Goal: Transaction & Acquisition: Purchase product/service

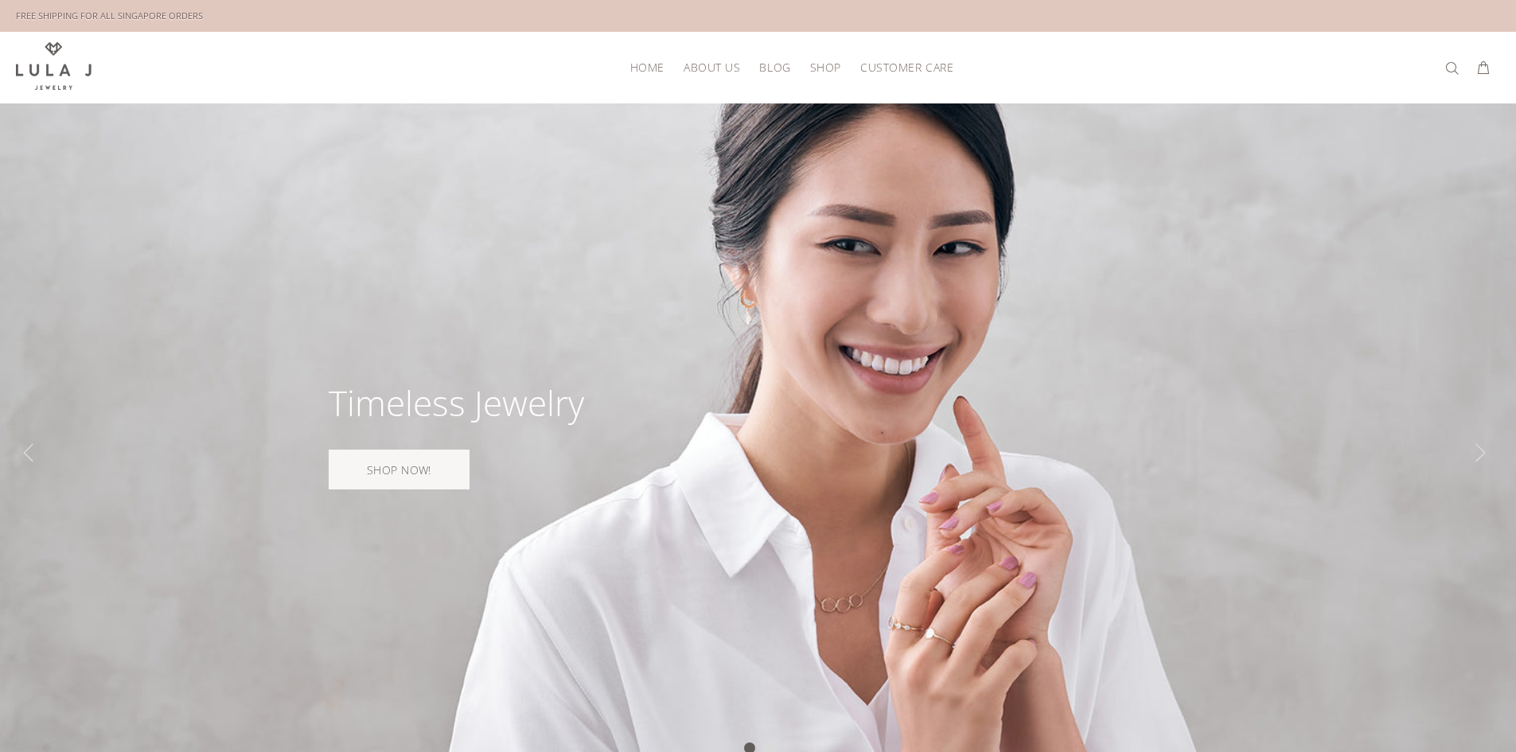
click at [827, 61] on span "Shop" at bounding box center [825, 67] width 31 height 12
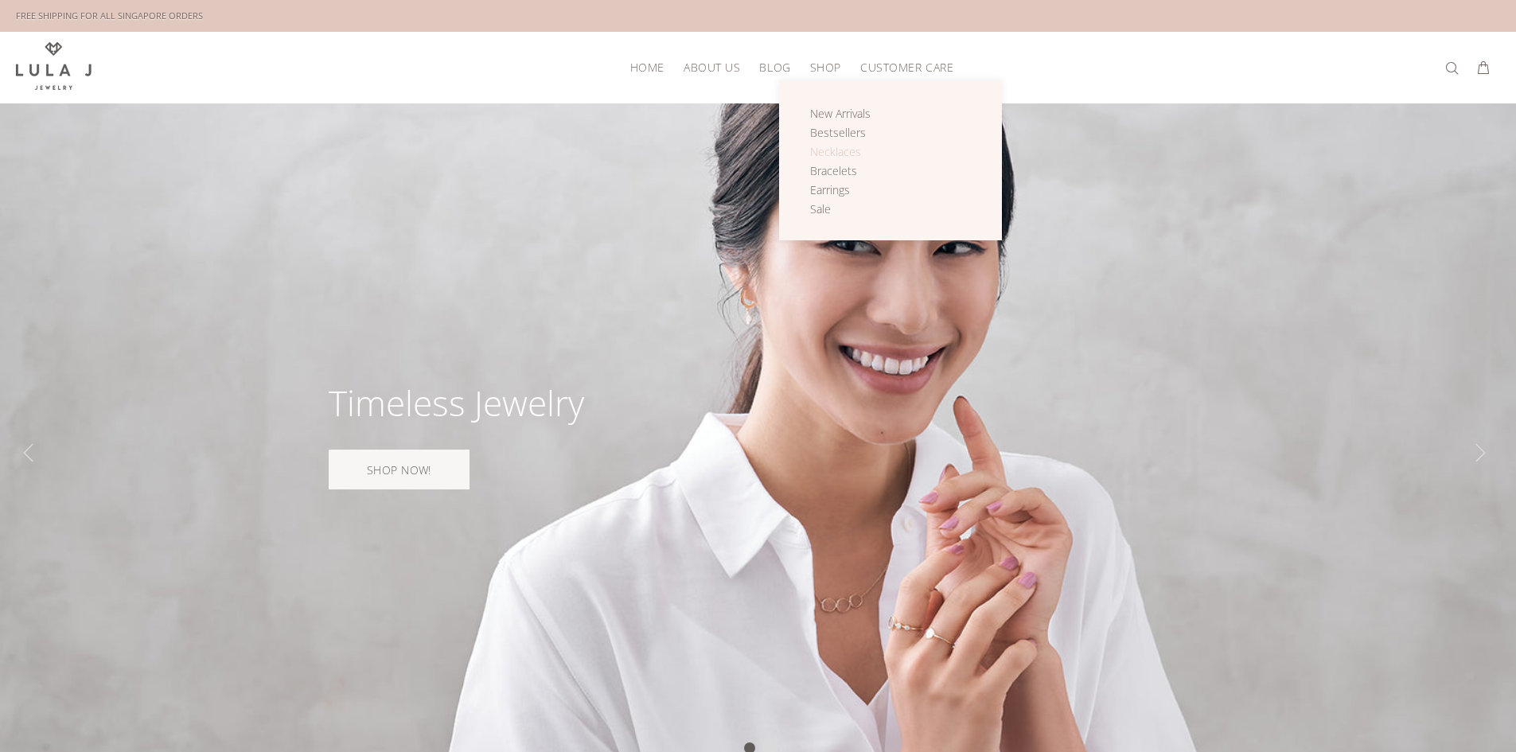
click at [835, 152] on span "Necklaces" at bounding box center [835, 151] width 51 height 15
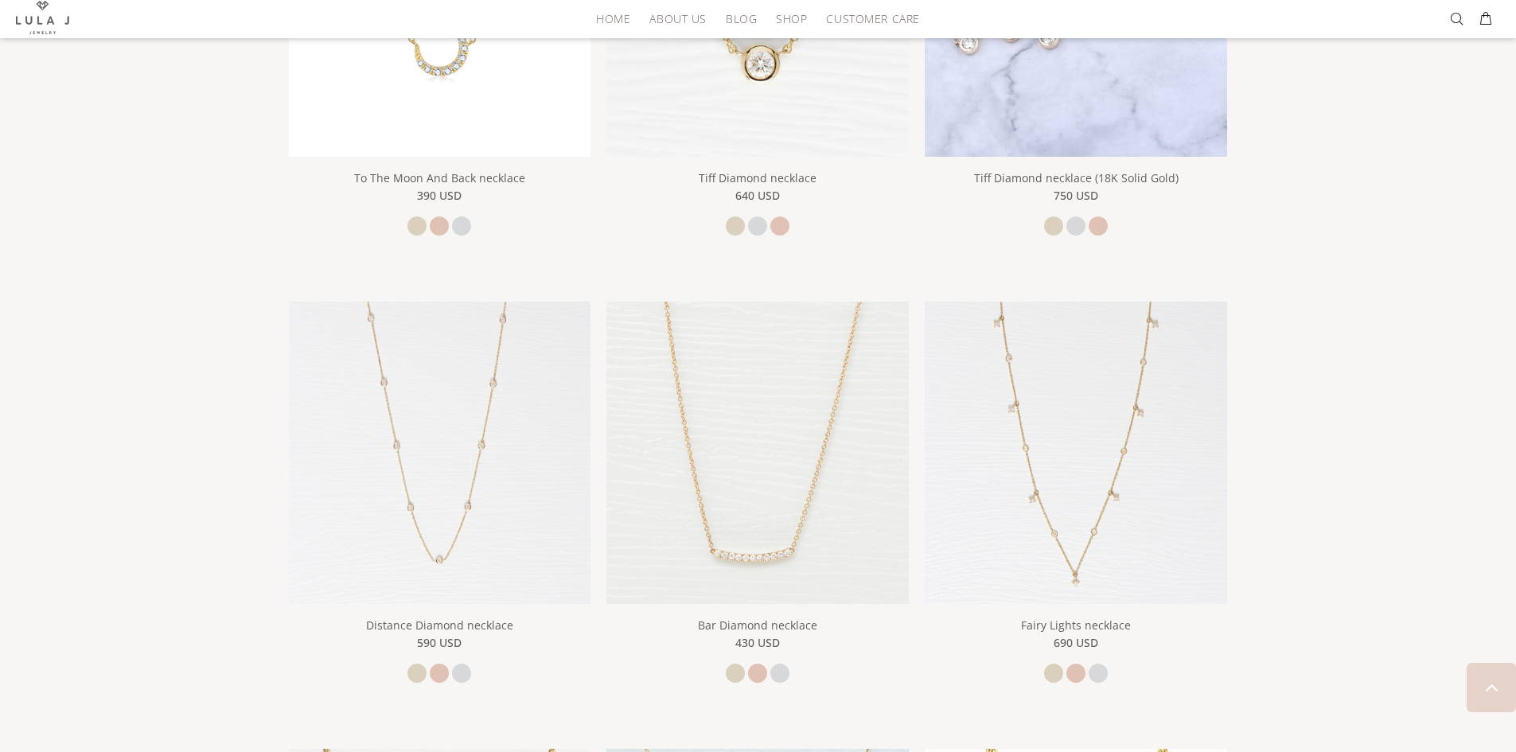
scroll to position [398, 0]
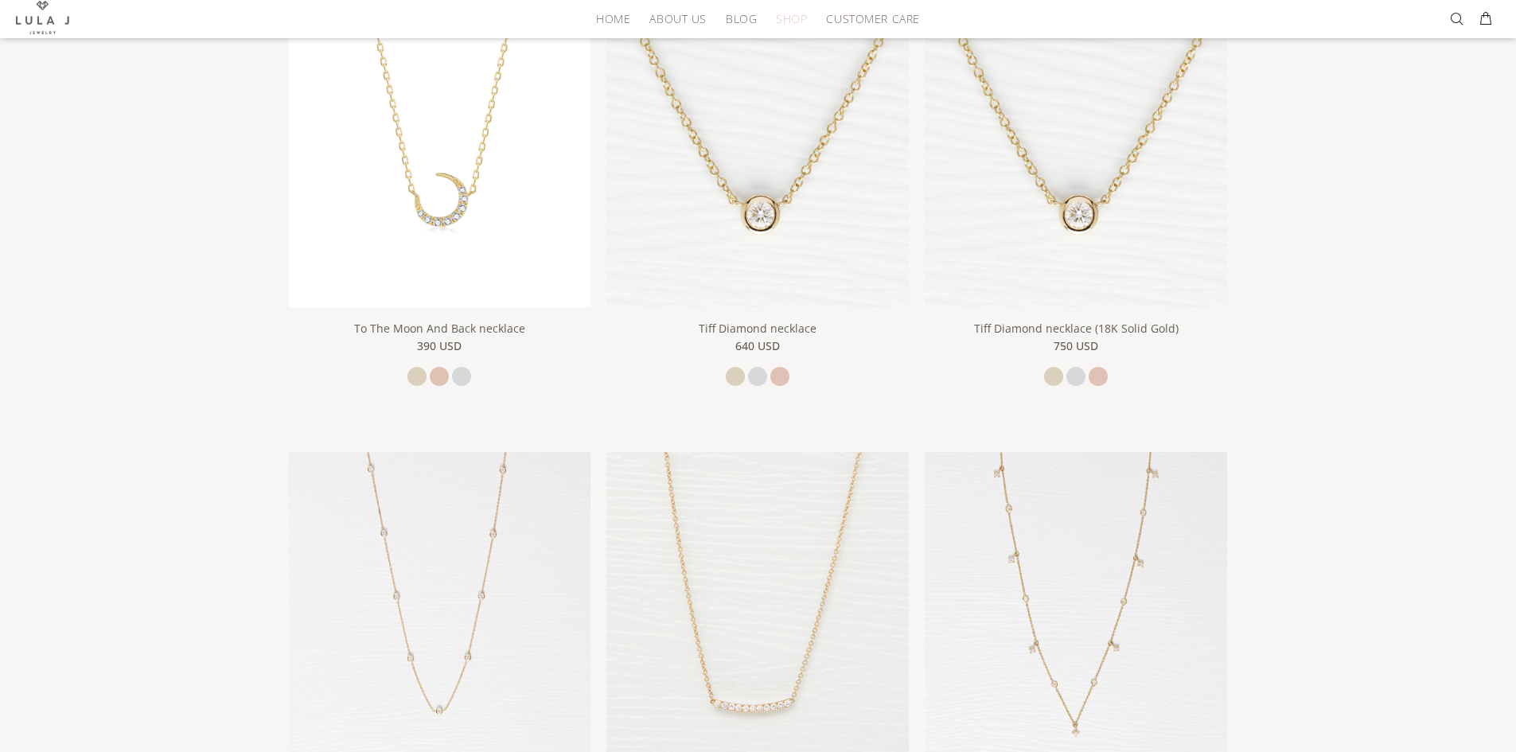
click at [793, 25] on span "Shop" at bounding box center [791, 19] width 31 height 12
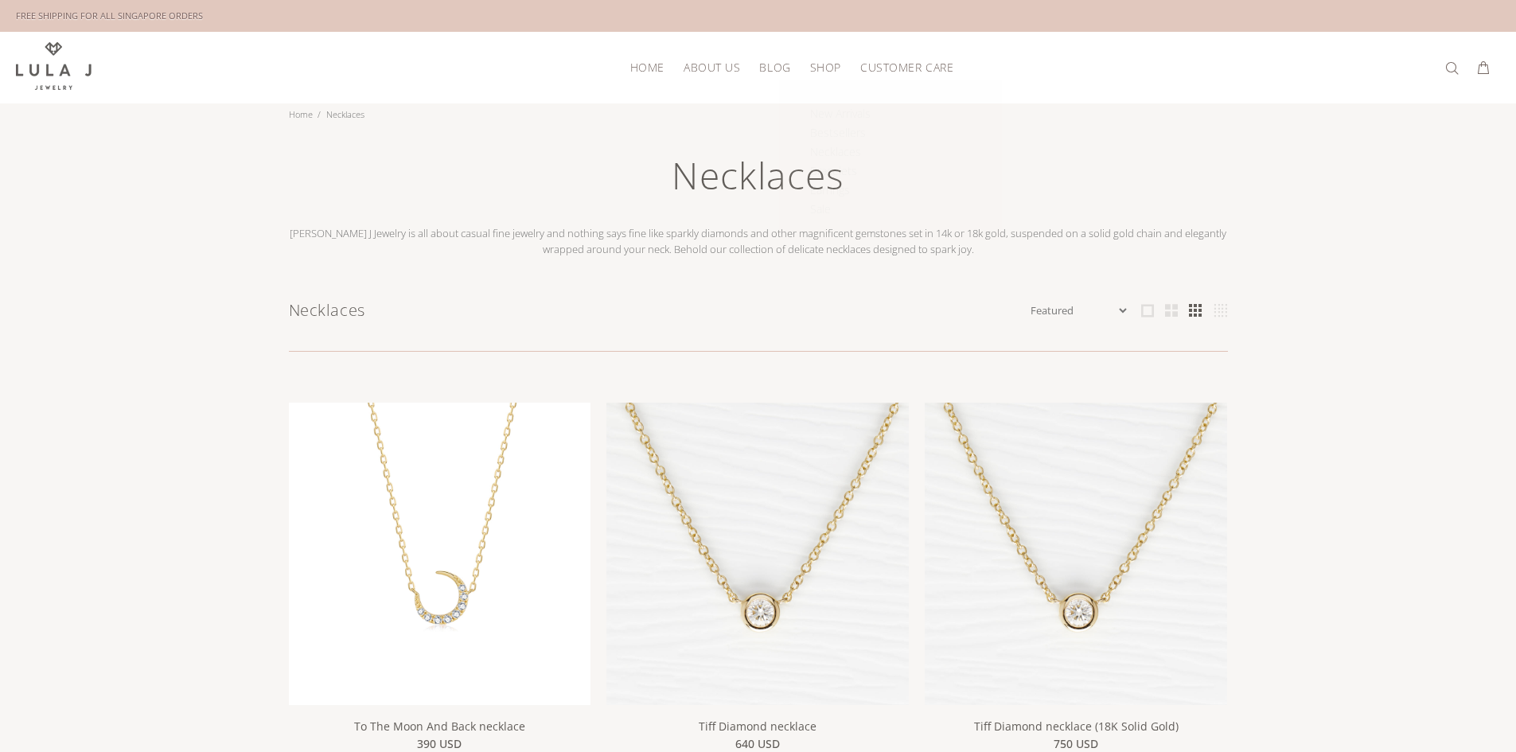
click at [828, 66] on span "Shop" at bounding box center [825, 67] width 31 height 12
click at [842, 190] on span "Earrings" at bounding box center [830, 189] width 40 height 15
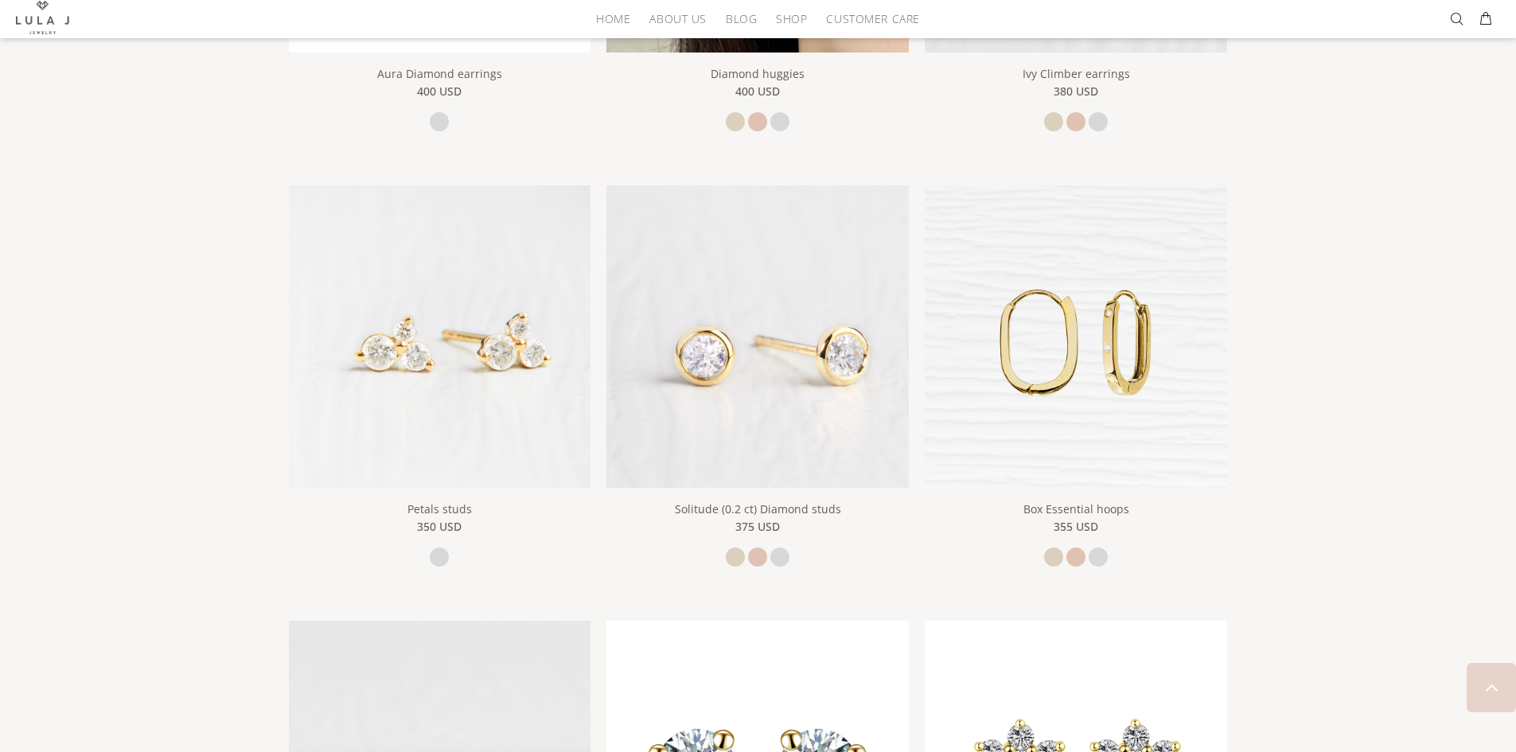
scroll to position [716, 0]
